Goal: Task Accomplishment & Management: Use online tool/utility

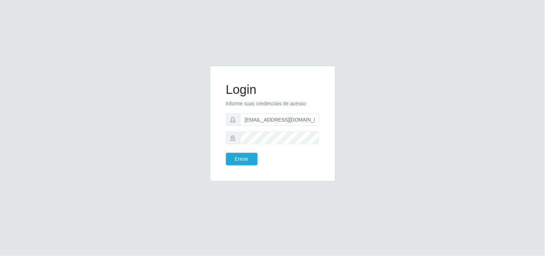
click at [241, 157] on button "Entrar" at bounding box center [242, 159] width 32 height 13
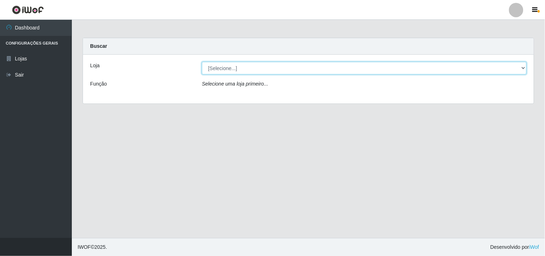
click at [508, 67] on select "[Selecione...] Hiper Queiroz - [GEOGRAPHIC_DATA]" at bounding box center [364, 68] width 325 height 13
select select "514"
click at [202, 62] on select "[Selecione...] Hiper Queiroz - [GEOGRAPHIC_DATA]" at bounding box center [364, 68] width 325 height 13
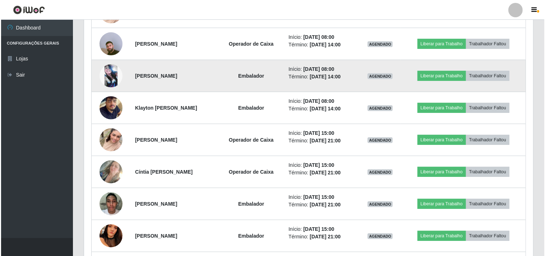
scroll to position [359, 0]
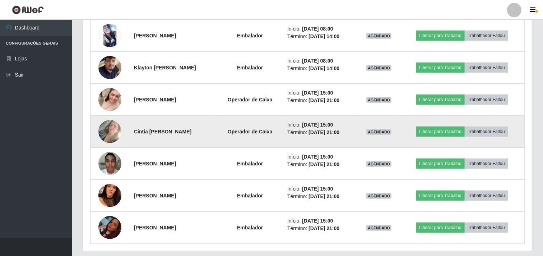
click at [106, 127] on img at bounding box center [109, 131] width 23 height 41
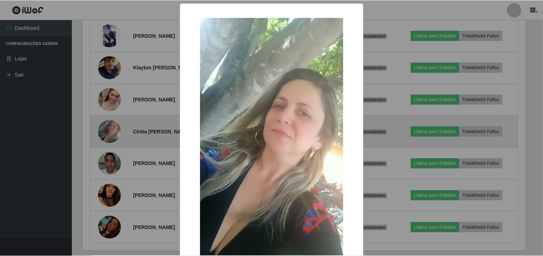
scroll to position [149, 444]
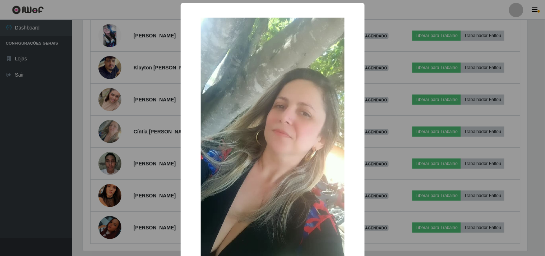
click at [144, 110] on div "× OK Cancel" at bounding box center [272, 128] width 545 height 256
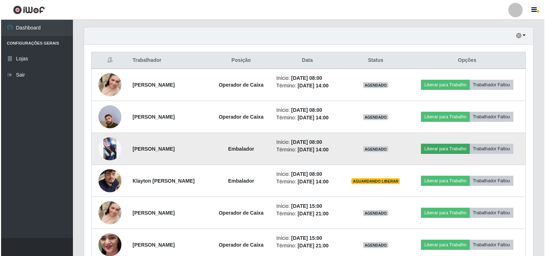
scroll to position [261, 0]
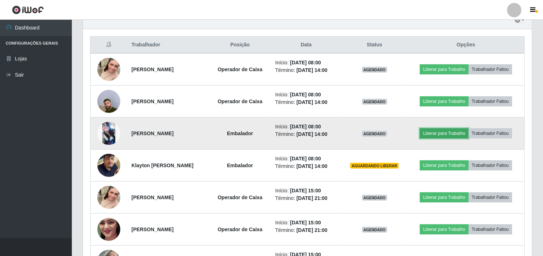
click at [450, 131] on button "Liberar para Trabalho" at bounding box center [444, 133] width 48 height 10
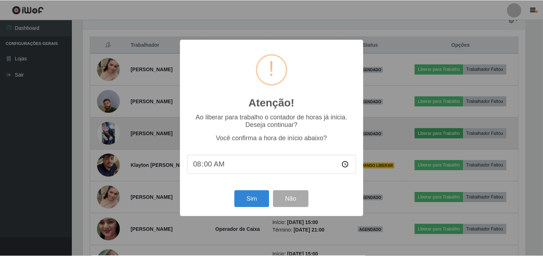
scroll to position [149, 444]
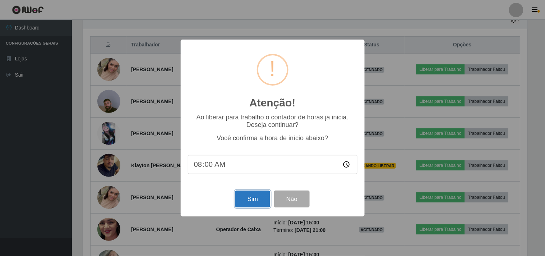
click at [247, 199] on button "Sim" at bounding box center [252, 198] width 35 height 17
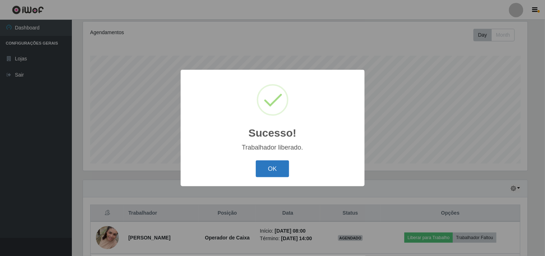
click at [273, 167] on button "OK" at bounding box center [272, 168] width 33 height 17
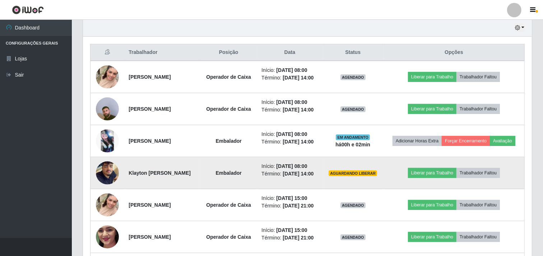
scroll to position [293, 0]
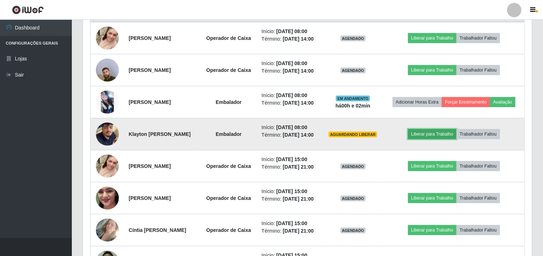
click at [425, 139] on button "Liberar para Trabalho" at bounding box center [432, 134] width 48 height 10
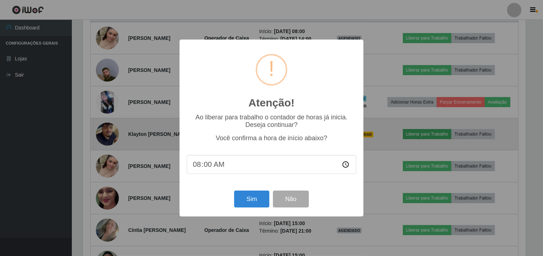
scroll to position [149, 444]
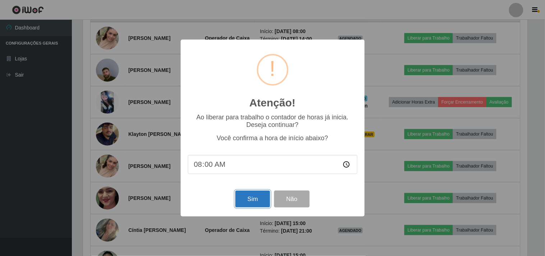
click at [256, 198] on button "Sim" at bounding box center [252, 198] width 35 height 17
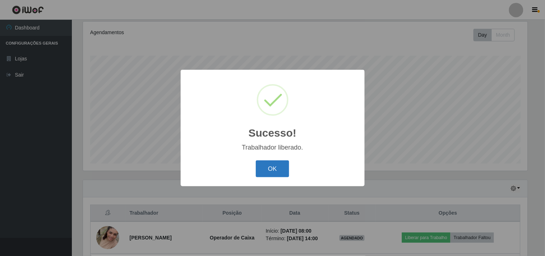
click at [278, 167] on button "OK" at bounding box center [272, 168] width 33 height 17
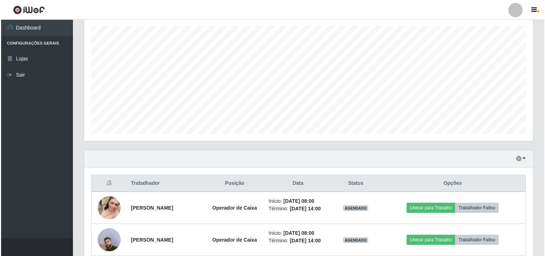
scroll to position [173, 0]
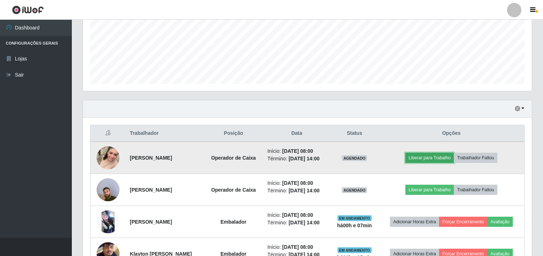
click at [428, 159] on button "Liberar para Trabalho" at bounding box center [429, 158] width 48 height 10
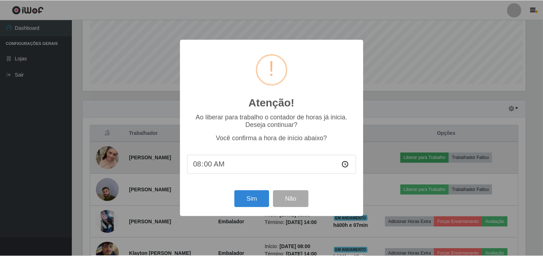
scroll to position [149, 444]
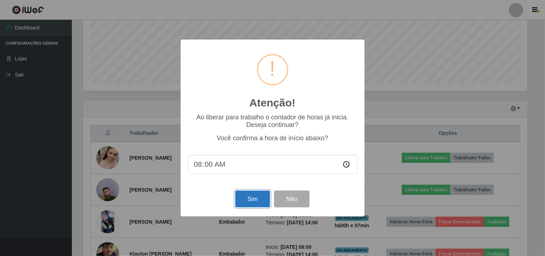
click at [252, 198] on button "Sim" at bounding box center [252, 198] width 35 height 17
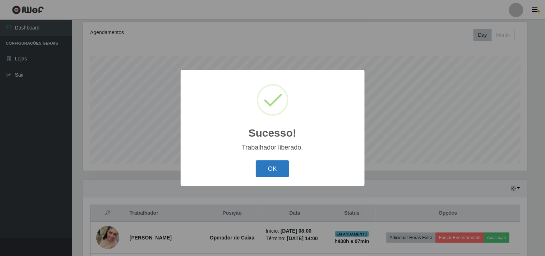
click at [260, 166] on button "OK" at bounding box center [272, 168] width 33 height 17
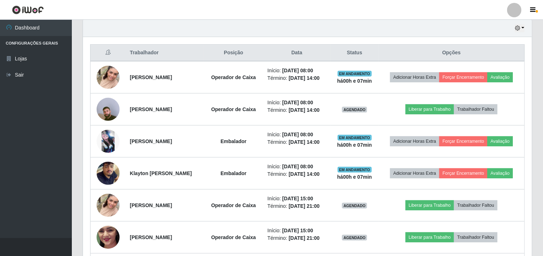
scroll to position [253, 0]
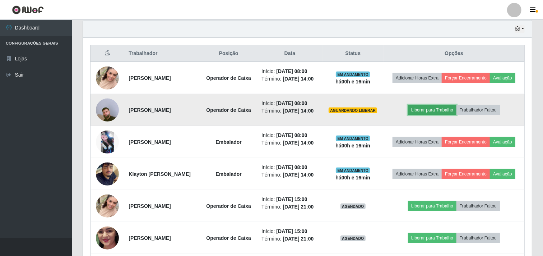
click at [439, 115] on button "Liberar para Trabalho" at bounding box center [432, 110] width 48 height 10
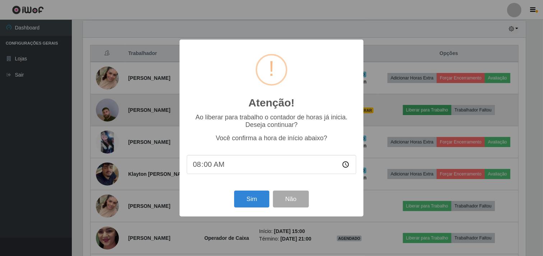
scroll to position [149, 444]
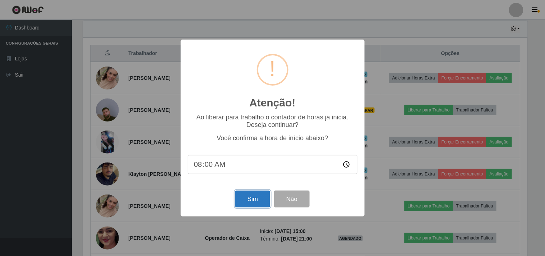
click at [255, 199] on button "Sim" at bounding box center [252, 198] width 35 height 17
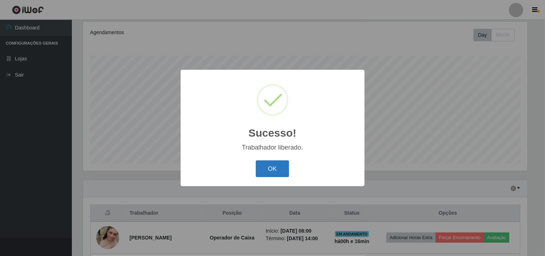
click at [274, 164] on button "OK" at bounding box center [272, 168] width 33 height 17
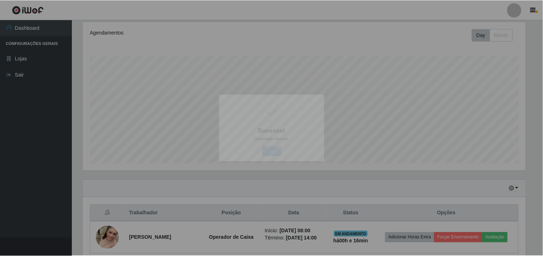
scroll to position [149, 449]
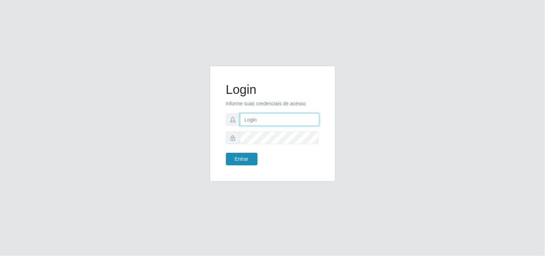
type input "[EMAIL_ADDRESS][DOMAIN_NAME]"
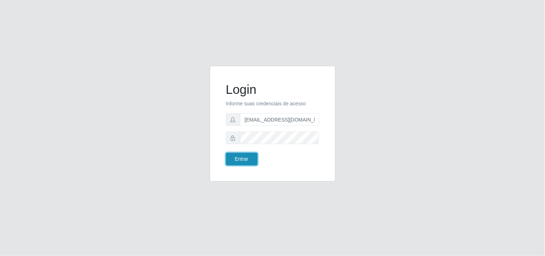
click at [234, 162] on button "Entrar" at bounding box center [242, 159] width 32 height 13
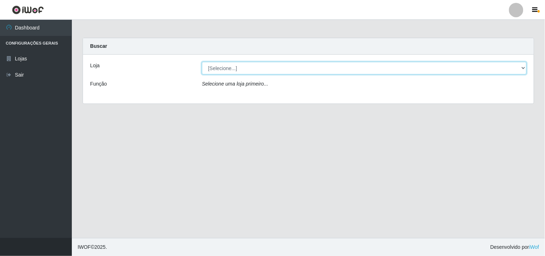
click at [418, 71] on select "[Selecione...] Hiper Queiroz - [GEOGRAPHIC_DATA]" at bounding box center [364, 68] width 325 height 13
select select "514"
click at [202, 62] on select "[Selecione...] Hiper Queiroz - [GEOGRAPHIC_DATA]" at bounding box center [364, 68] width 325 height 13
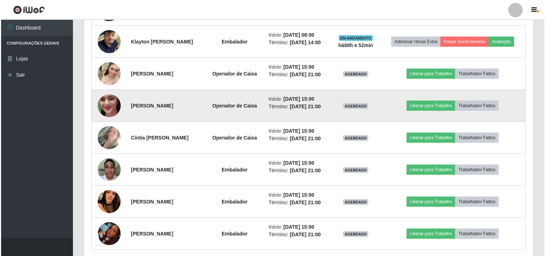
scroll to position [399, 0]
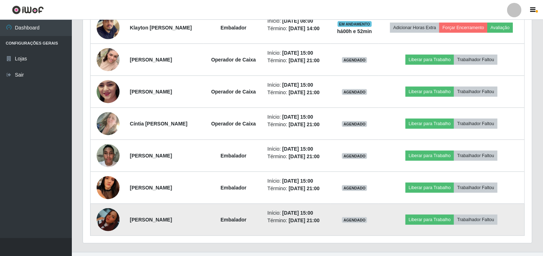
click at [106, 220] on img at bounding box center [108, 219] width 23 height 23
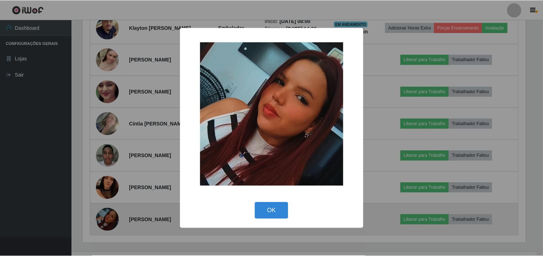
scroll to position [149, 444]
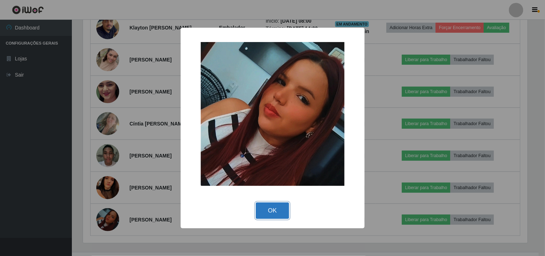
click at [266, 209] on button "OK" at bounding box center [272, 210] width 33 height 17
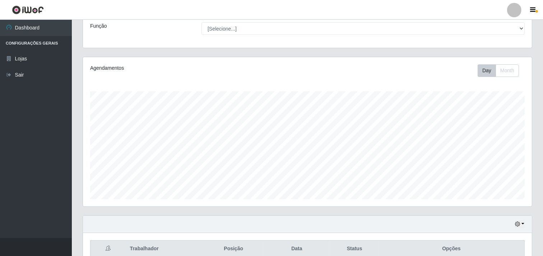
scroll to position [0, 0]
